Goal: Information Seeking & Learning: Check status

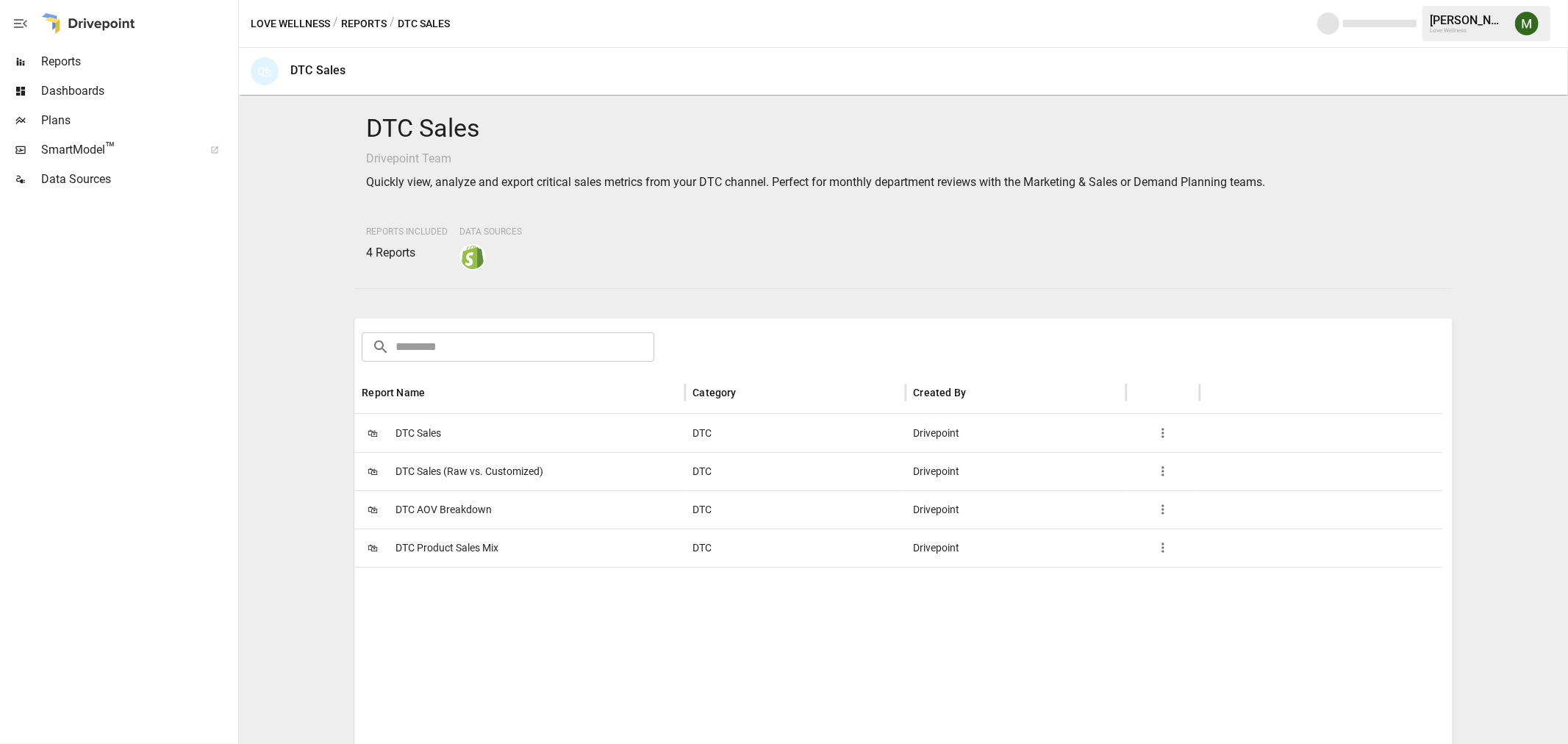
click at [118, 60] on span "Reports" at bounding box center [138, 61] width 194 height 17
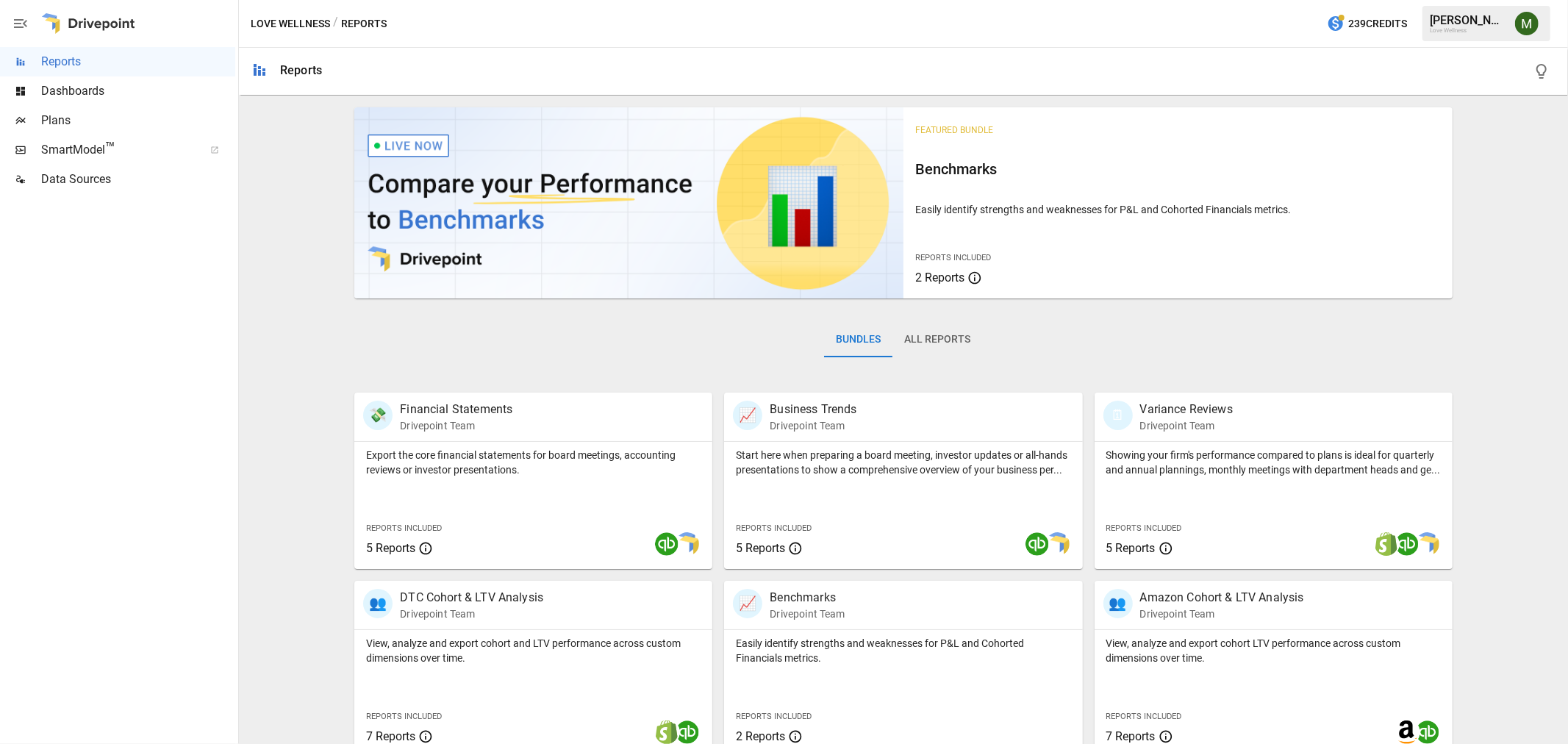
click at [115, 121] on span "Plans" at bounding box center [138, 120] width 194 height 17
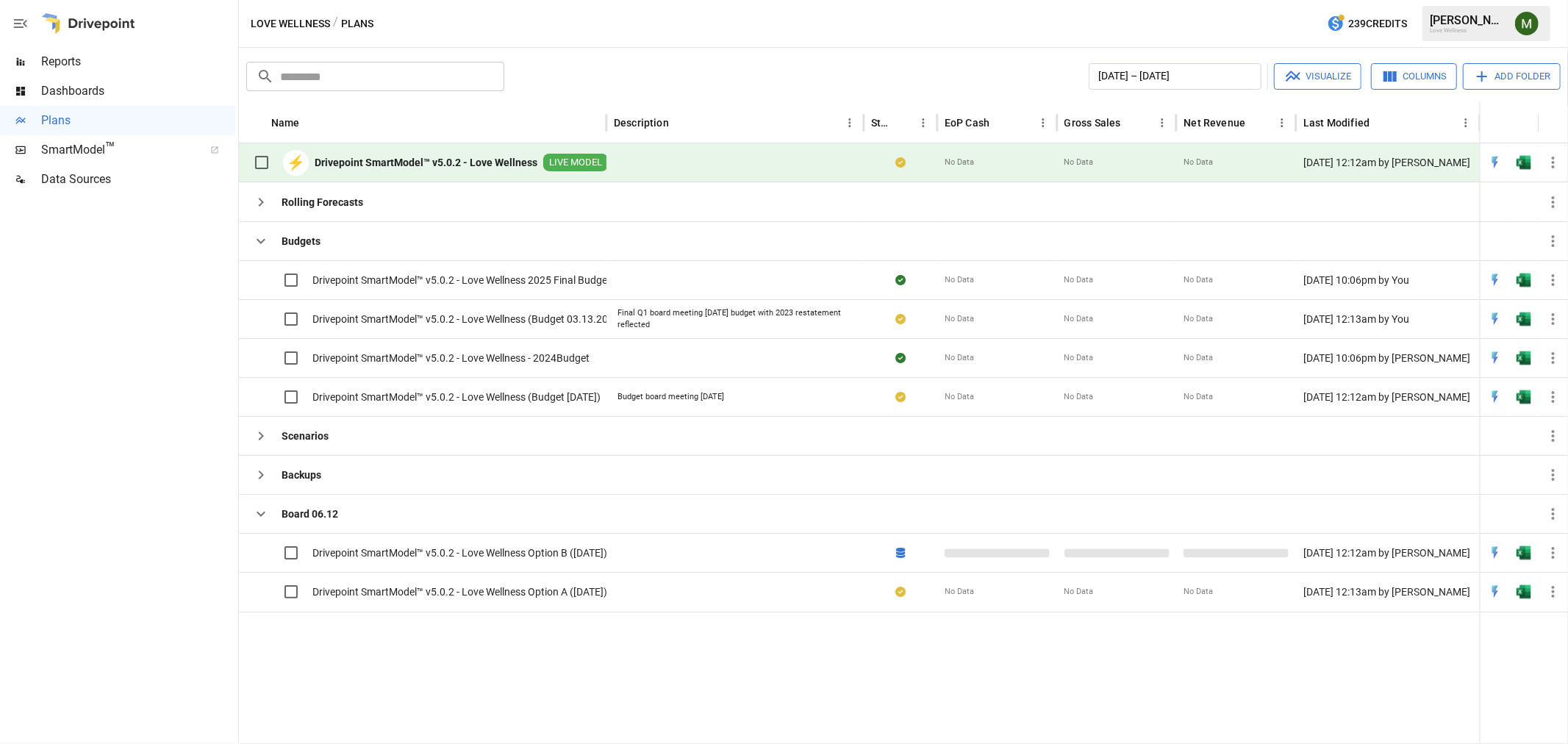
click at [126, 98] on span "Dashboards" at bounding box center [138, 91] width 194 height 17
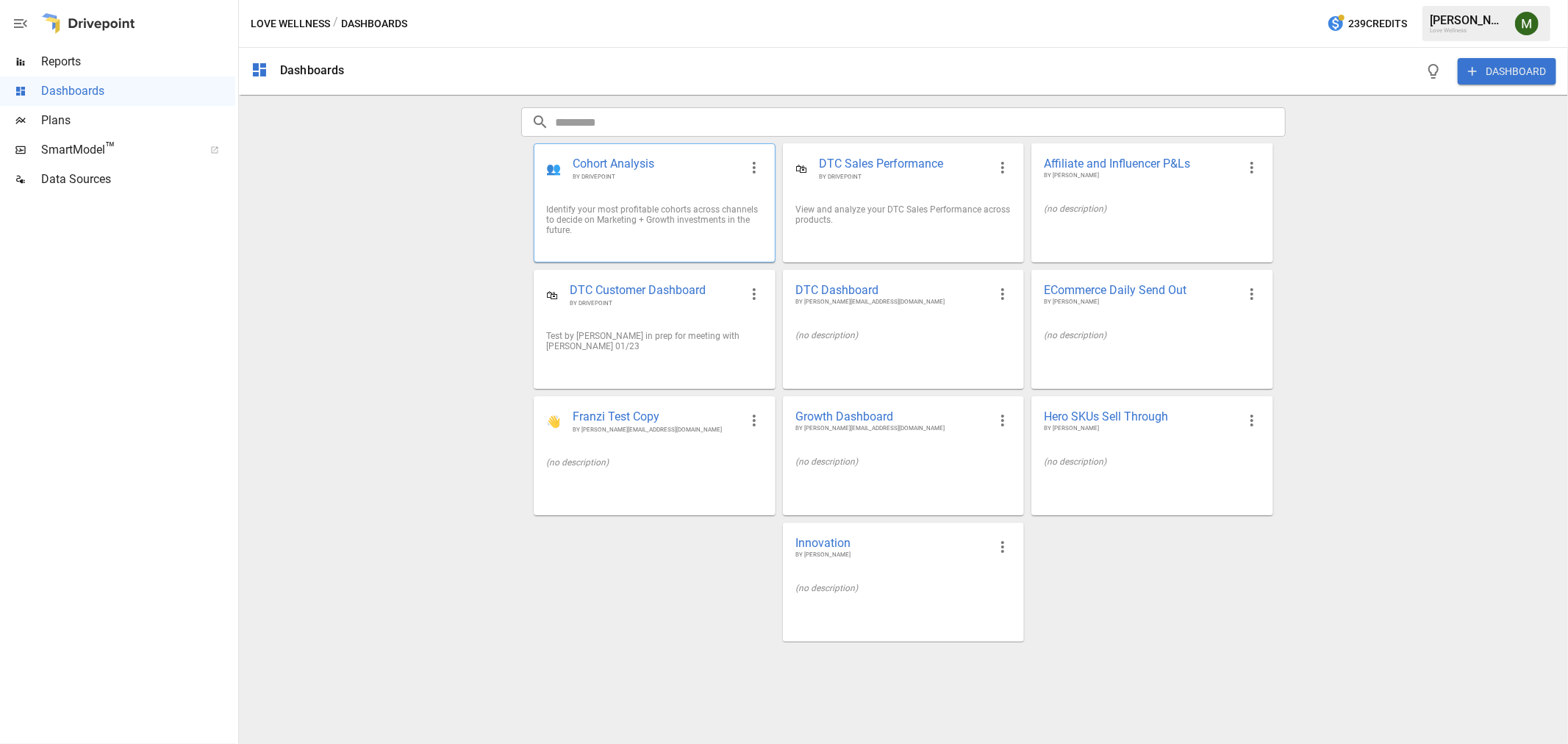
click at [663, 163] on span "Cohort Analysis" at bounding box center [656, 164] width 166 height 16
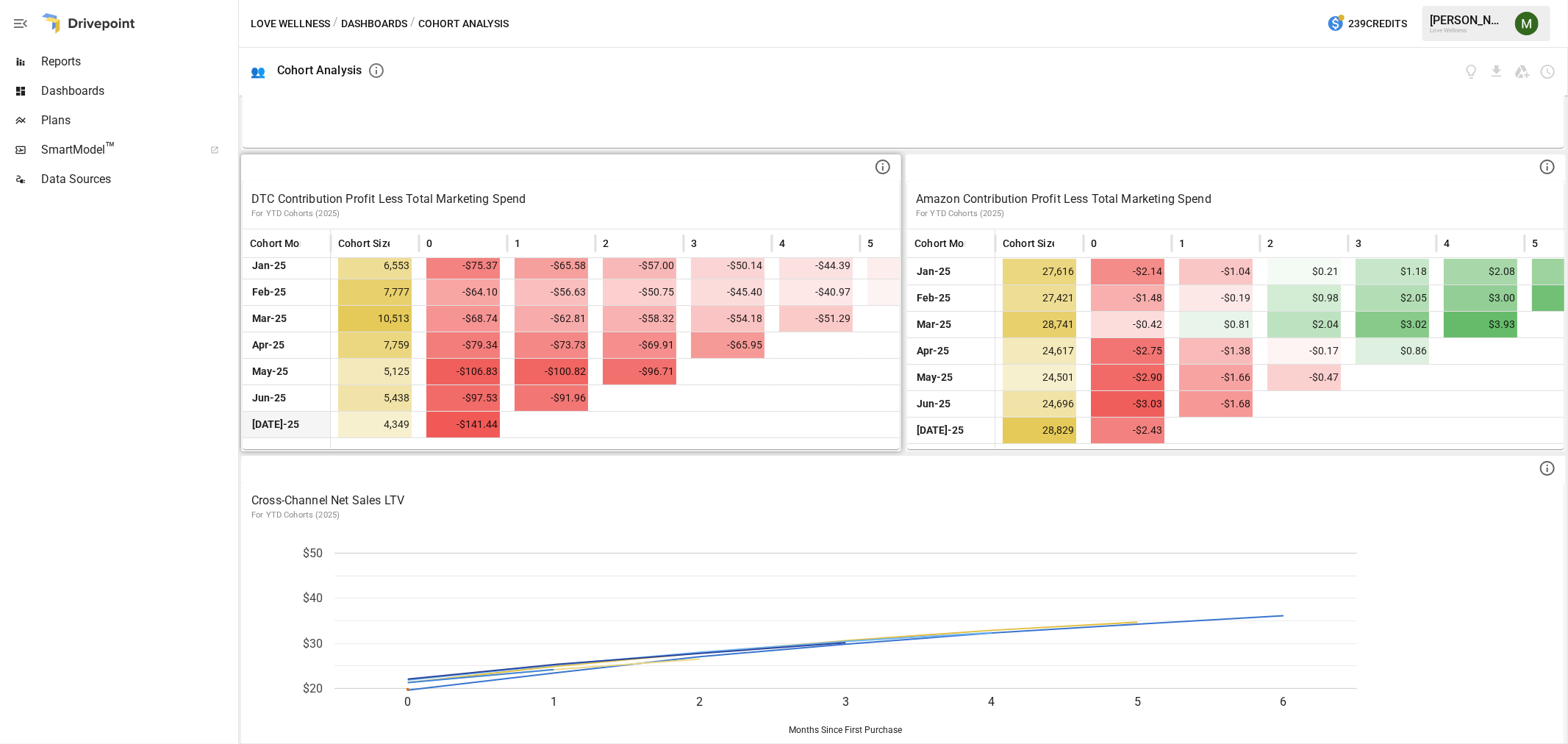
scroll to position [245, 0]
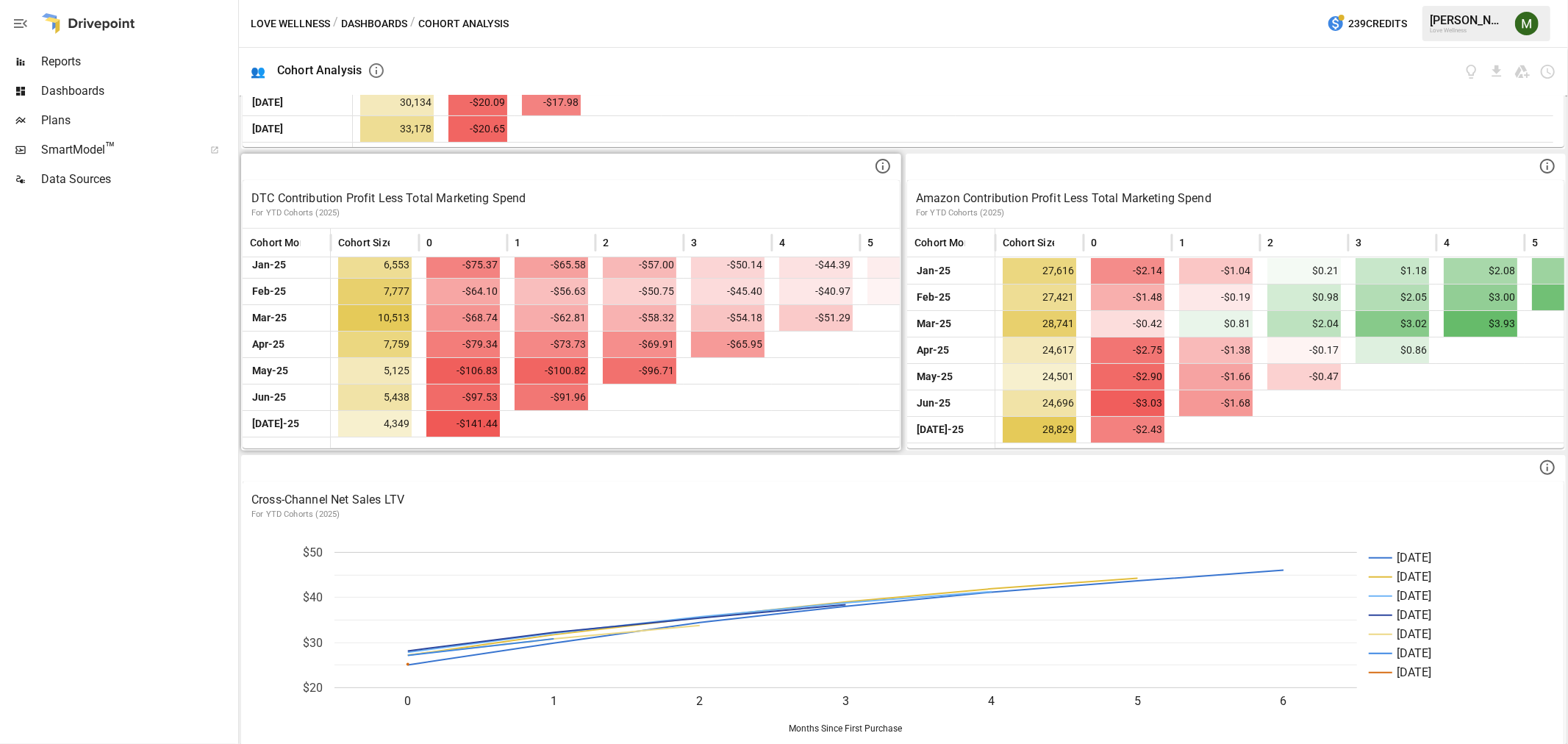
click at [876, 170] on icon at bounding box center [883, 167] width 15 height 15
click at [698, 156] on div at bounding box center [571, 167] width 657 height 25
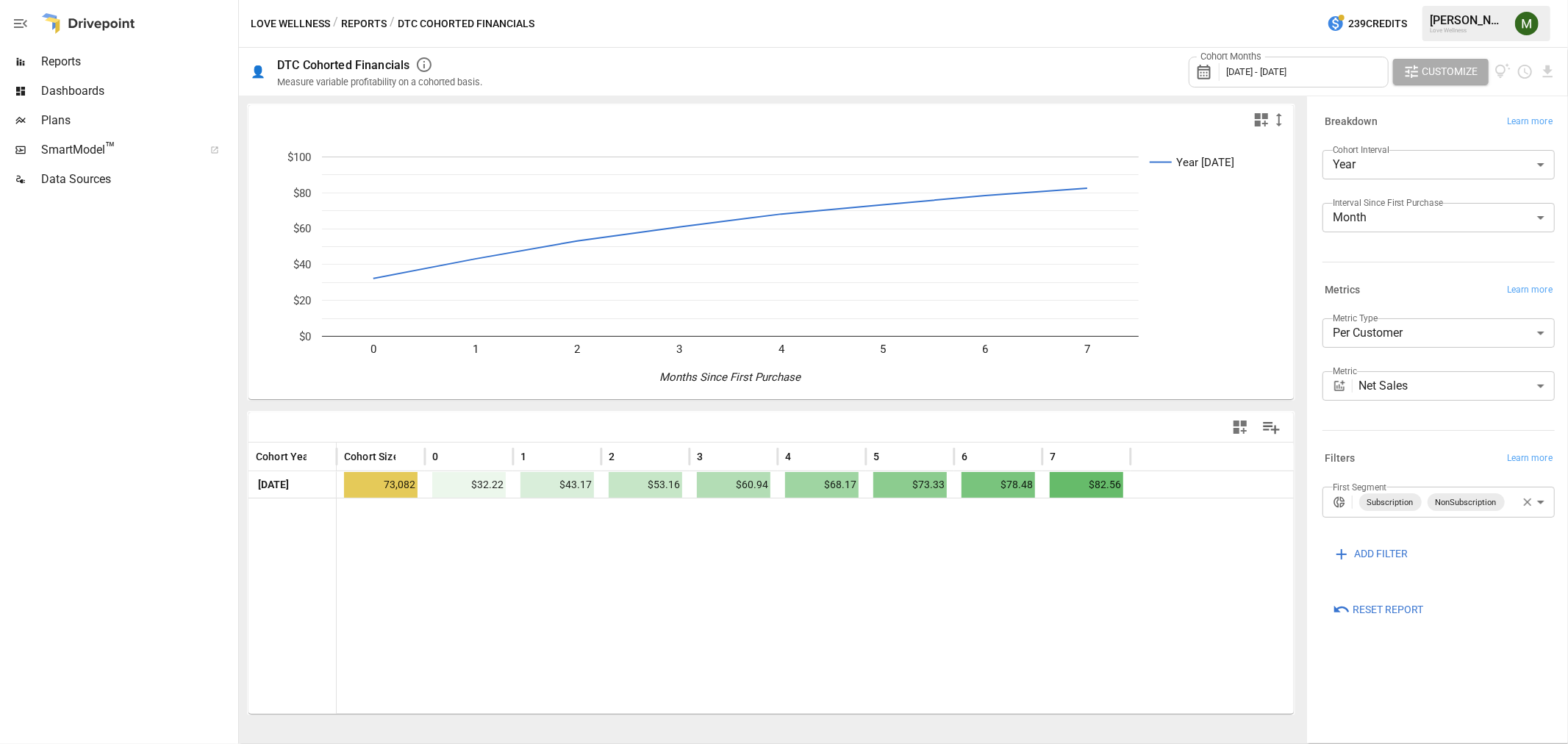
click at [1326, 78] on div "Cohort Months [DATE] - [DATE]" at bounding box center [1288, 72] width 200 height 31
click at [1235, 135] on icon "button" at bounding box center [1230, 138] width 12 height 12
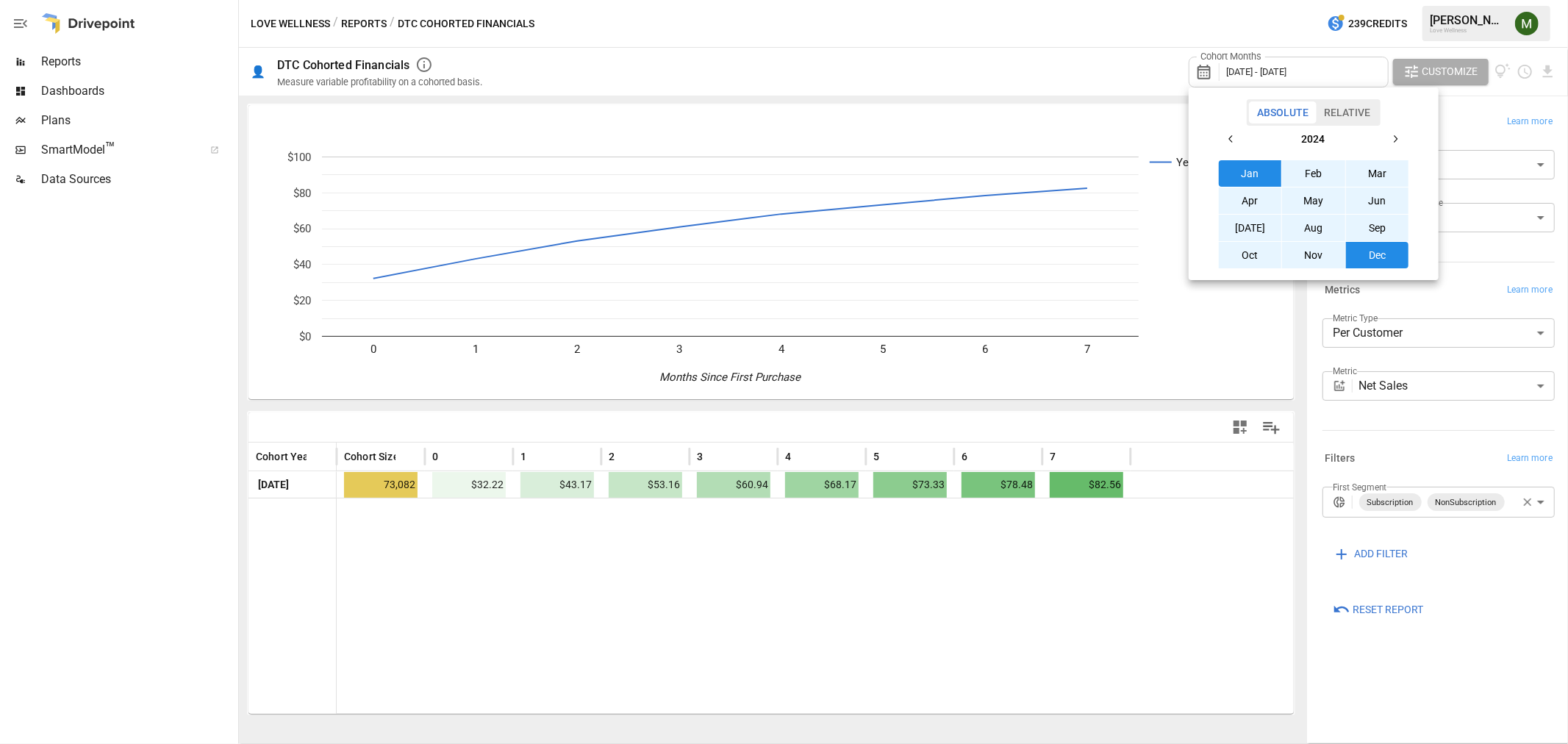
click at [1240, 171] on button "Jan" at bounding box center [1250, 173] width 63 height 27
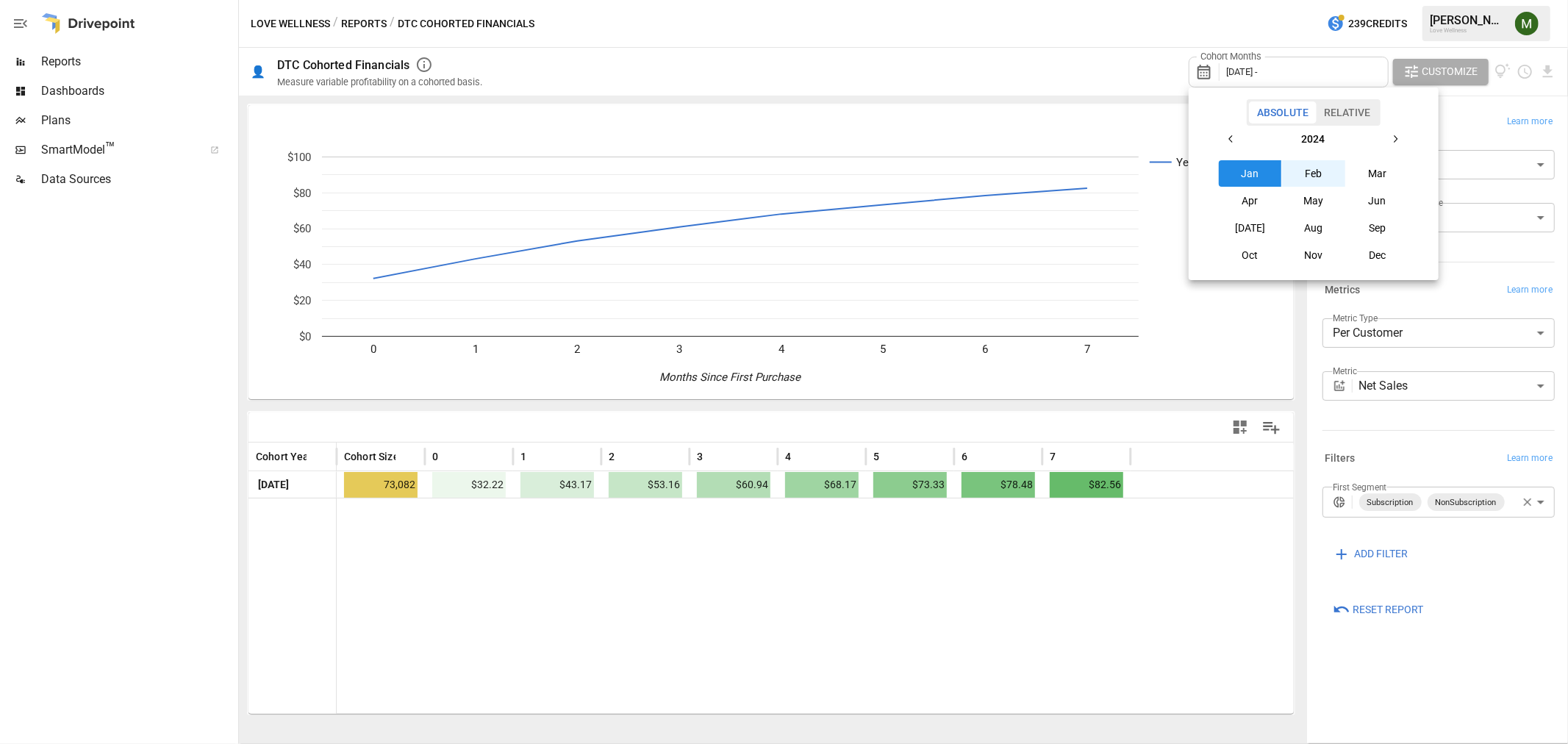
click at [1393, 134] on icon "button" at bounding box center [1394, 138] width 12 height 12
click at [1243, 228] on button "[DATE]" at bounding box center [1250, 228] width 63 height 27
click at [1159, 425] on div at bounding box center [784, 372] width 1568 height 744
